Goal: Task Accomplishment & Management: Manage account settings

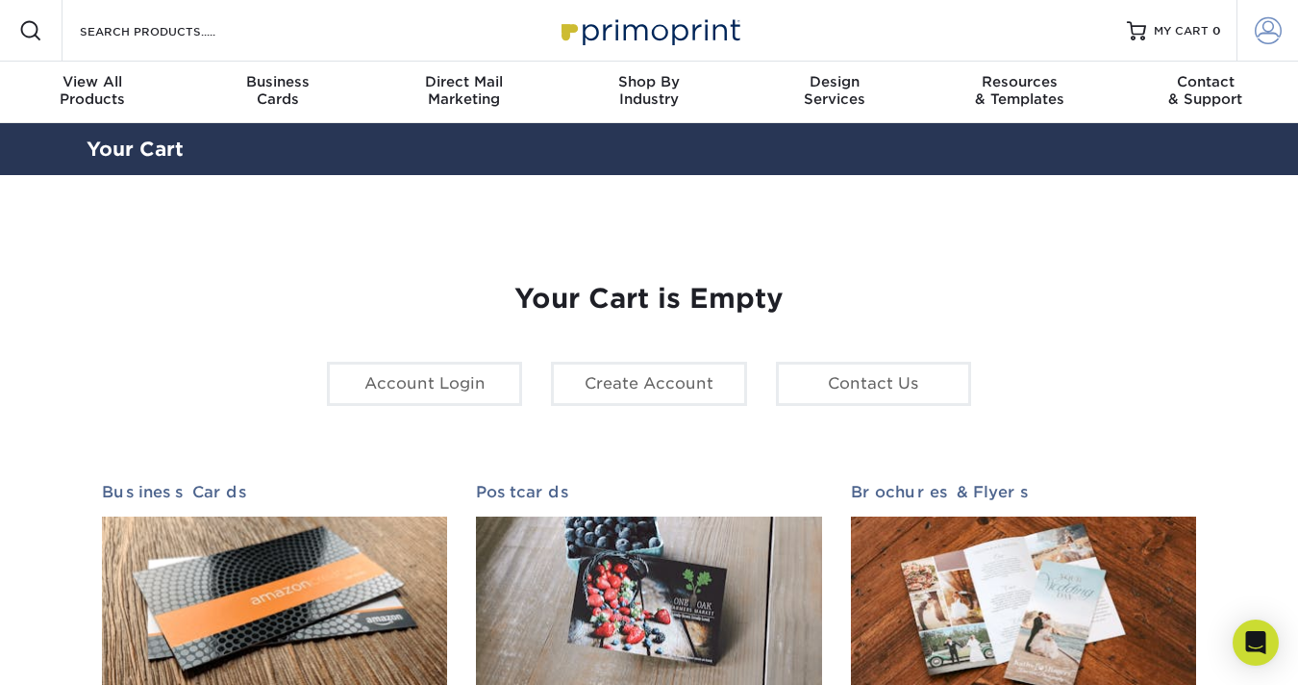
type input "[EMAIL_ADDRESS][DOMAIN_NAME]"
click at [1270, 39] on span at bounding box center [1268, 30] width 27 height 27
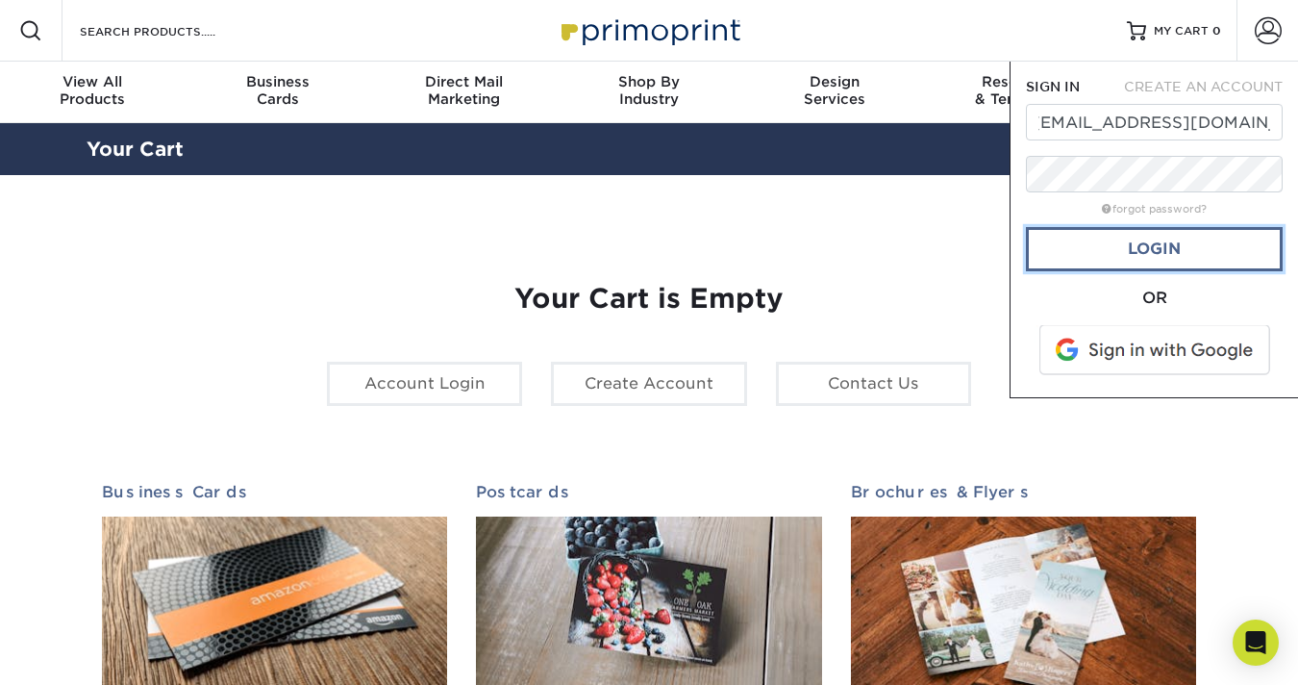
click at [1204, 233] on link "Login" at bounding box center [1154, 249] width 257 height 44
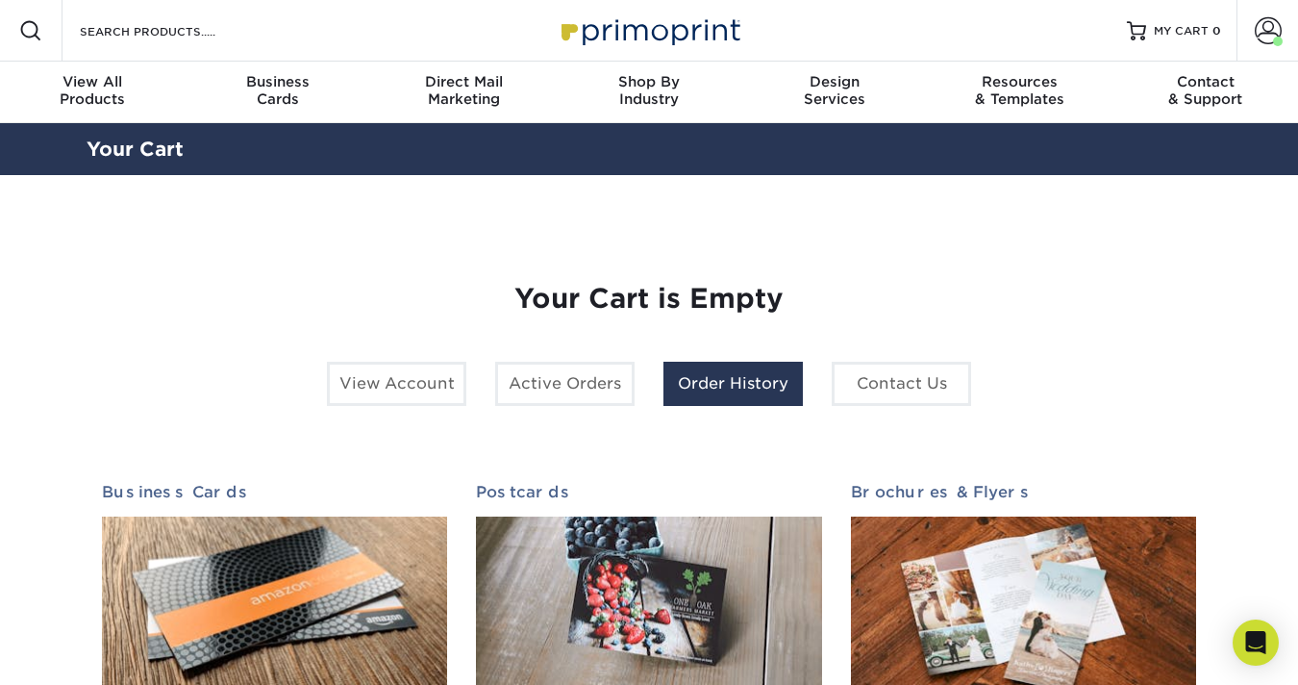
click at [748, 395] on link "Order History" at bounding box center [732, 384] width 139 height 44
